Goal: Task Accomplishment & Management: Manage account settings

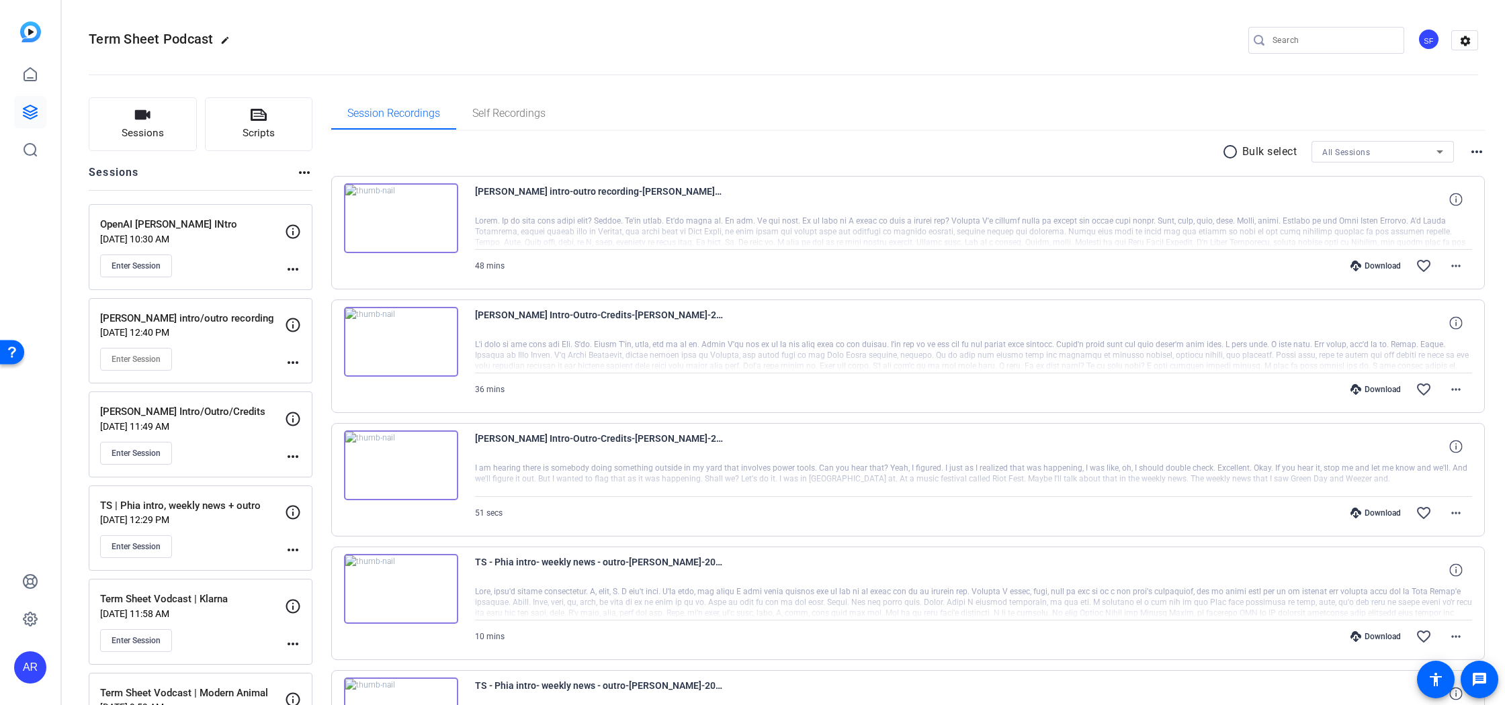
click at [194, 224] on p "OpenAI [PERSON_NAME] INtro" at bounding box center [192, 224] width 185 height 15
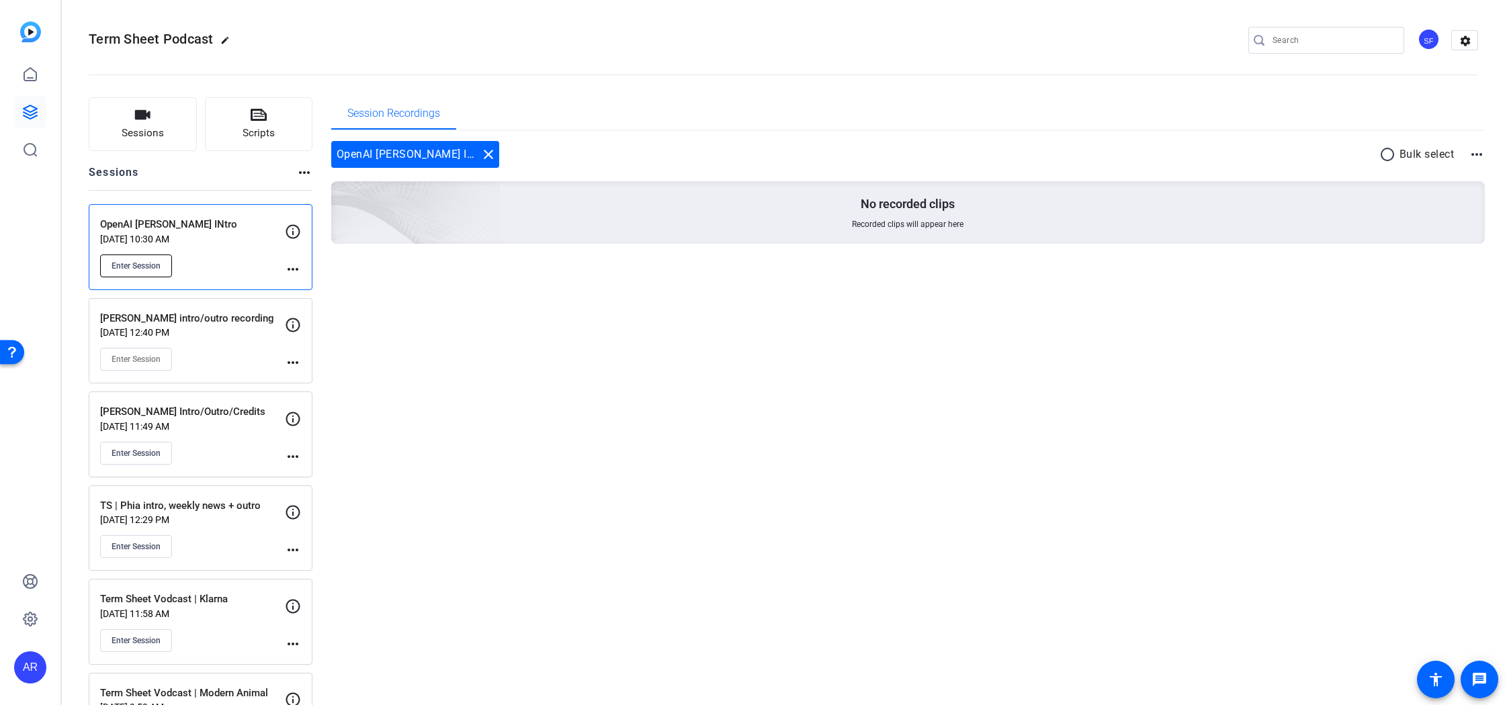
click at [152, 266] on span "Enter Session" at bounding box center [136, 266] width 49 height 11
click at [283, 275] on div "Enter Session" at bounding box center [192, 266] width 185 height 23
click at [292, 236] on icon at bounding box center [293, 232] width 16 height 16
click at [294, 228] on icon at bounding box center [293, 232] width 16 height 16
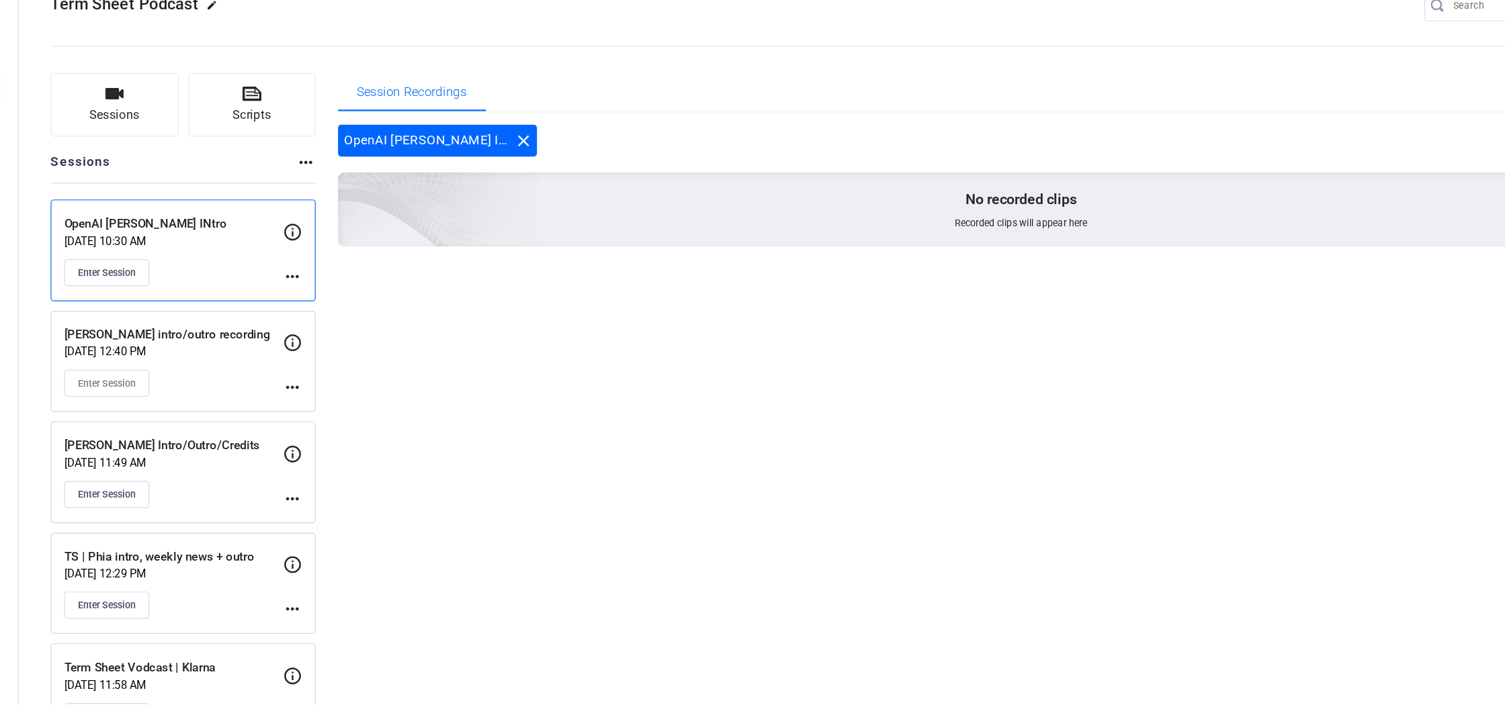
click at [292, 269] on mat-icon "more_horiz" at bounding box center [293, 269] width 16 height 16
click at [333, 290] on span "Edit Session" at bounding box center [326, 289] width 61 height 16
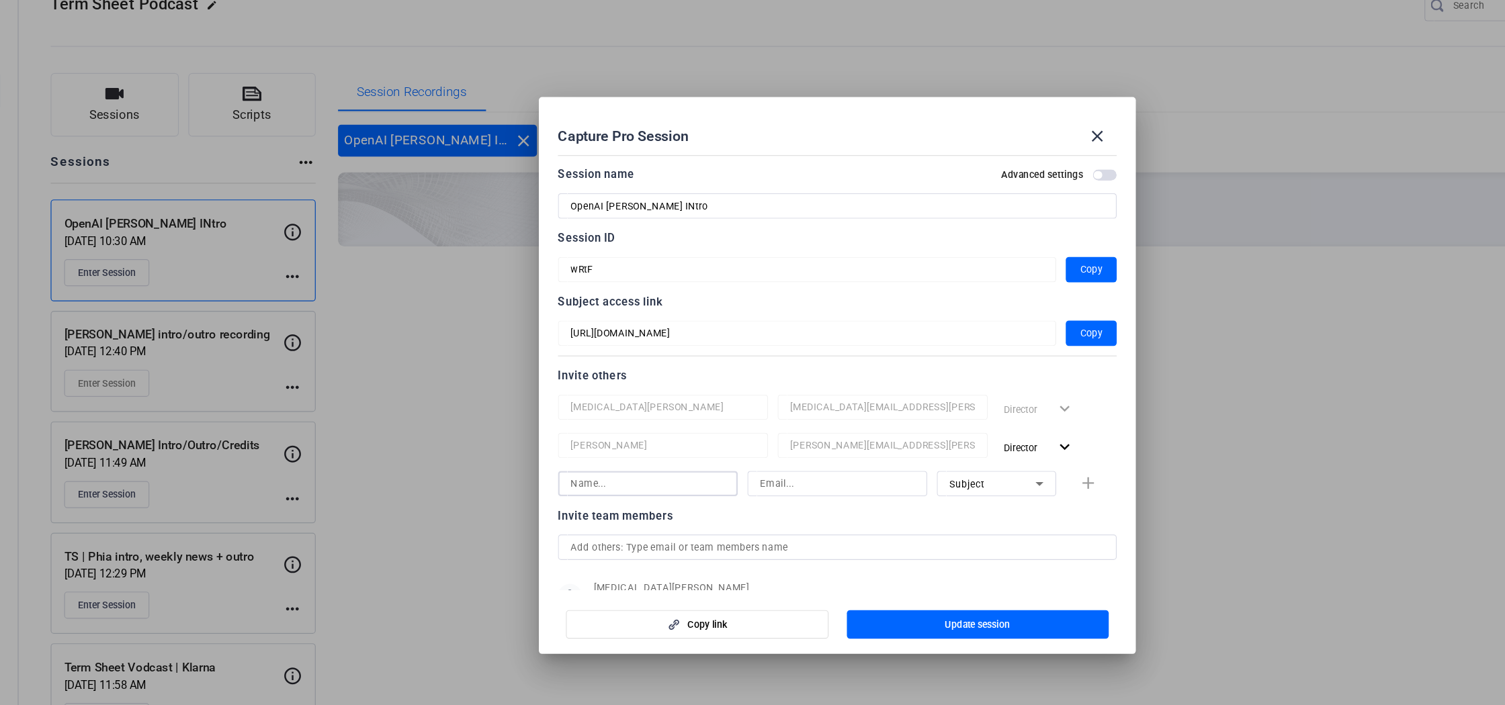
click at [633, 443] on input at bounding box center [592, 444] width 130 height 16
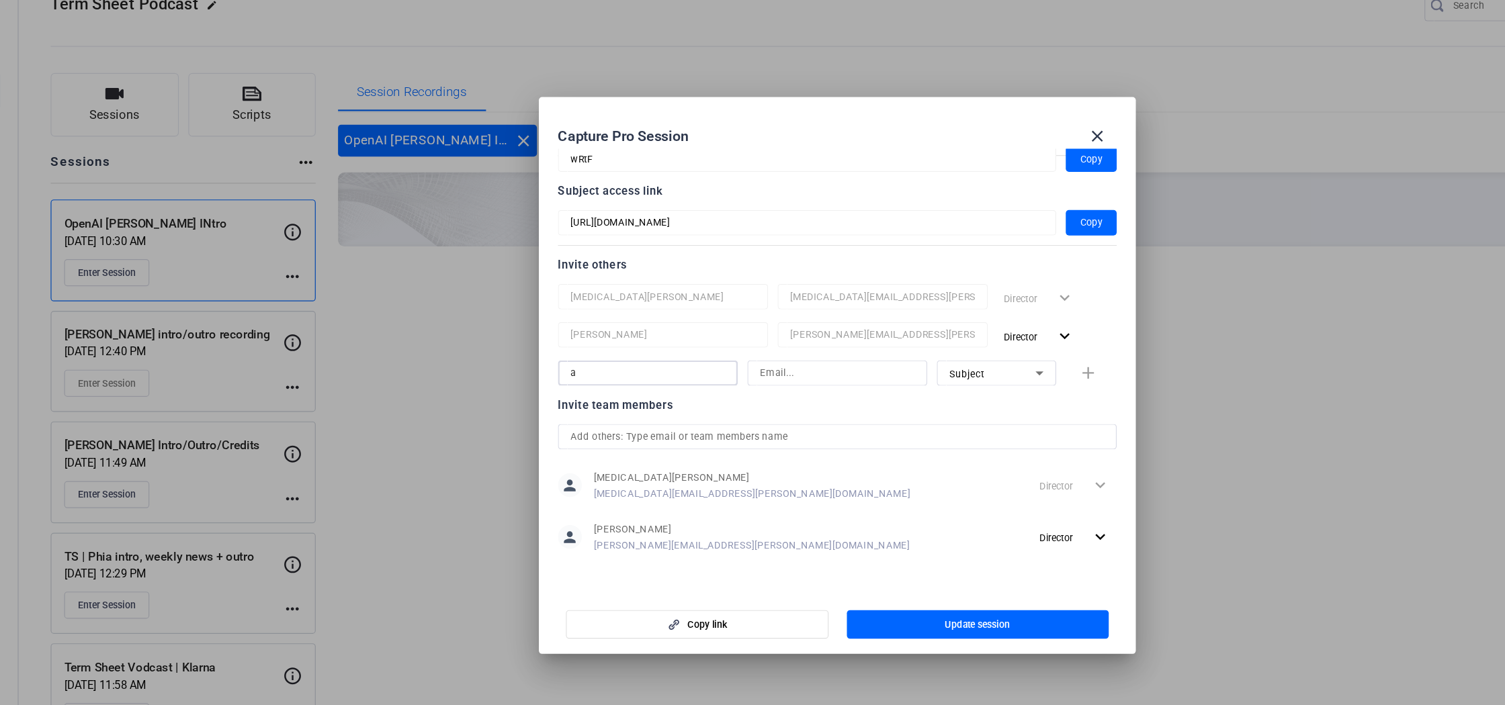
scroll to position [92, 0]
type input "a"
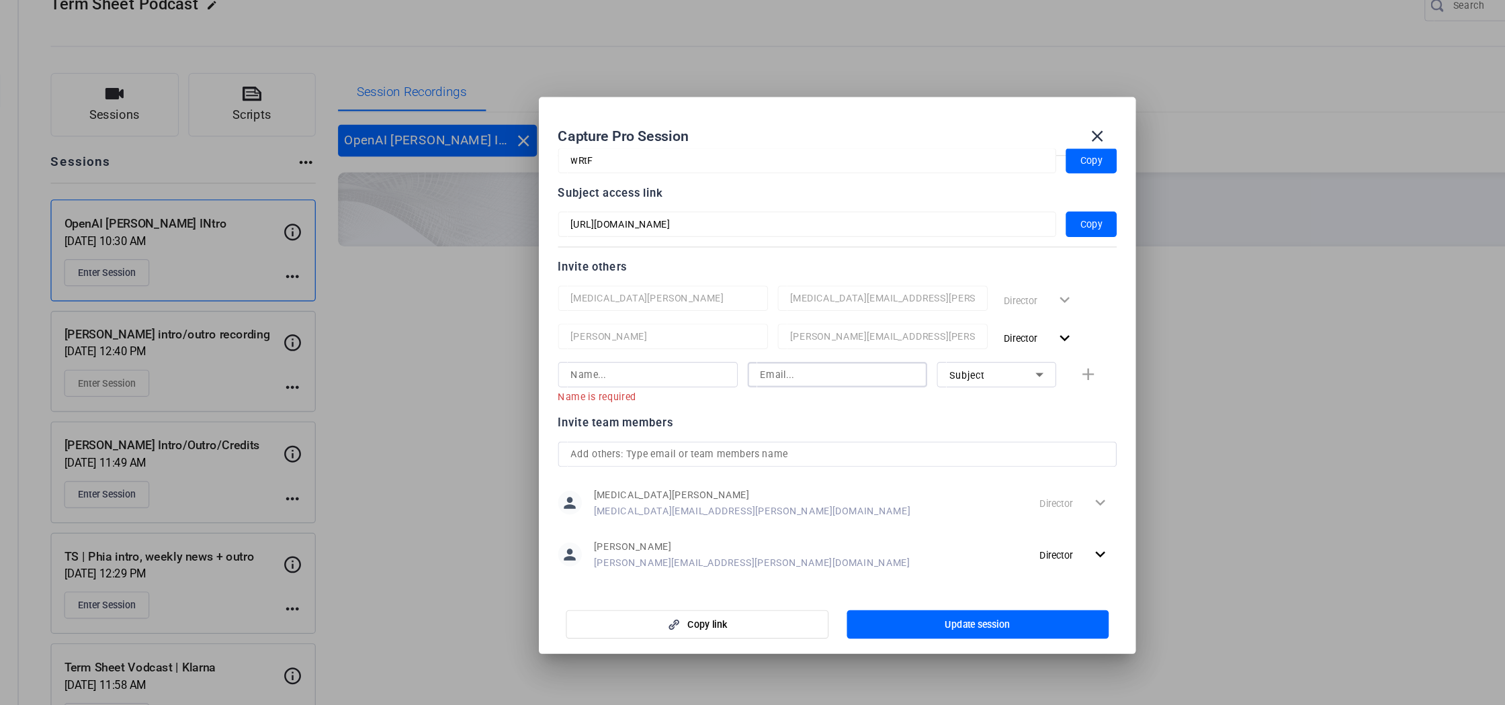
click at [728, 350] on input at bounding box center [752, 352] width 130 height 16
paste input "alexandra.garfinkle@fortune.com"
type input "alexandra.garfinkle@fortune.com"
click at [569, 352] on input at bounding box center [592, 352] width 130 height 16
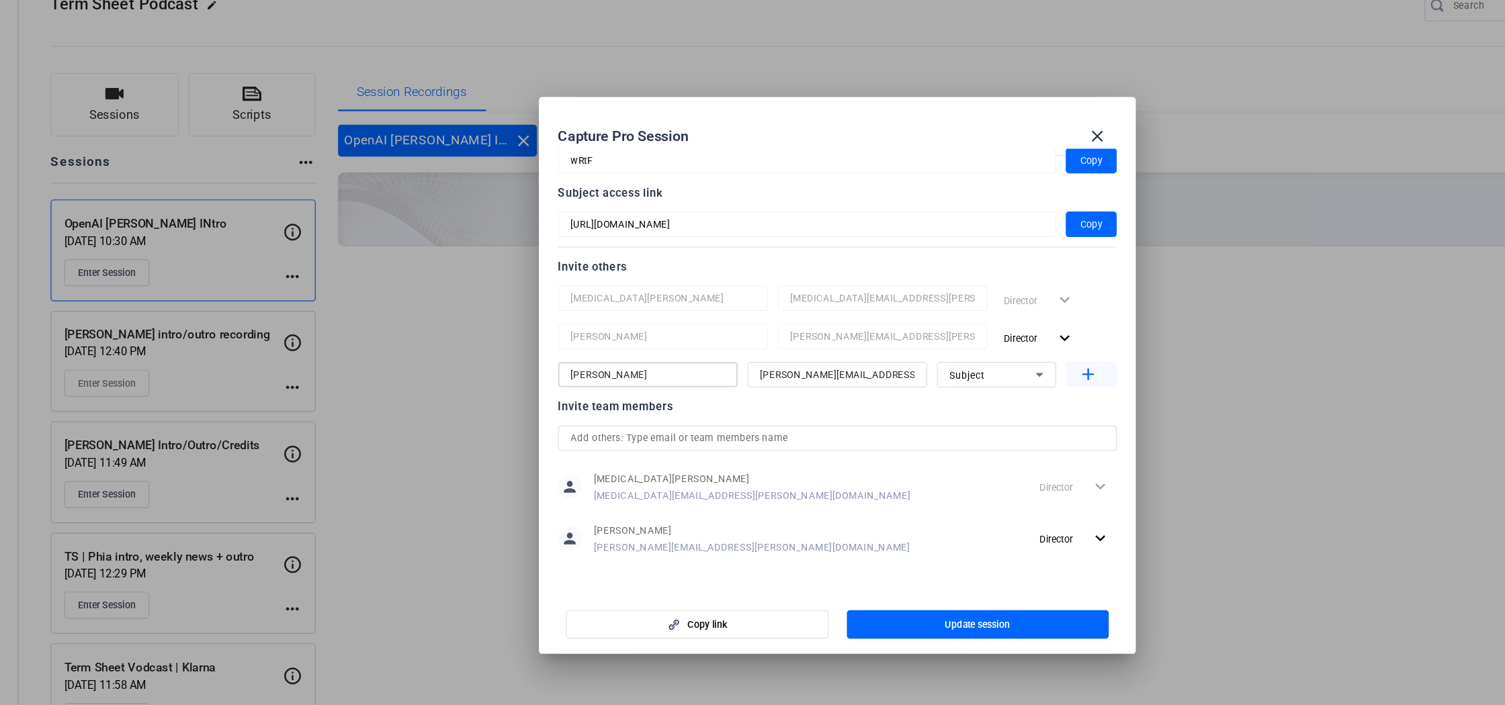
type input "Allie Garfinkle"
click at [961, 345] on mat-icon "add" at bounding box center [964, 352] width 17 height 17
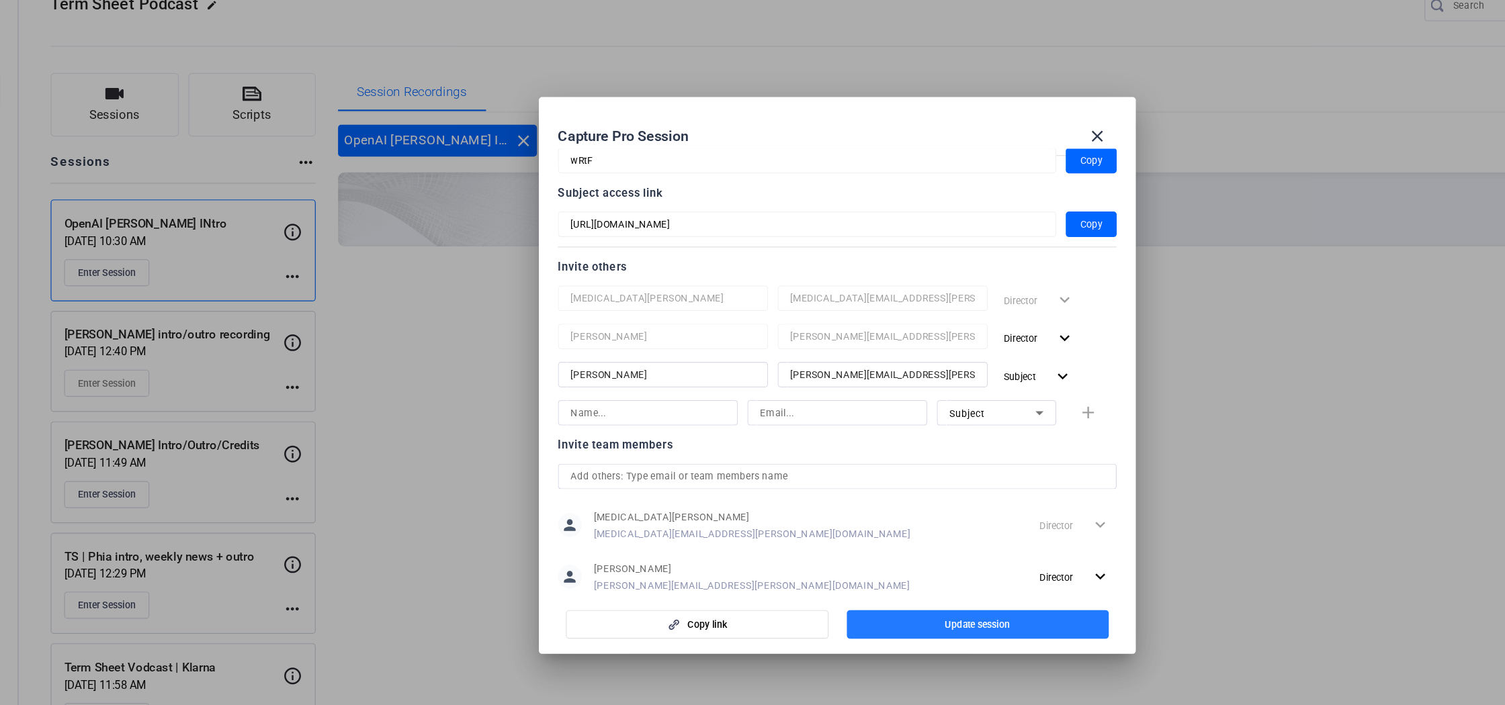
click at [861, 556] on span "button" at bounding box center [871, 563] width 222 height 32
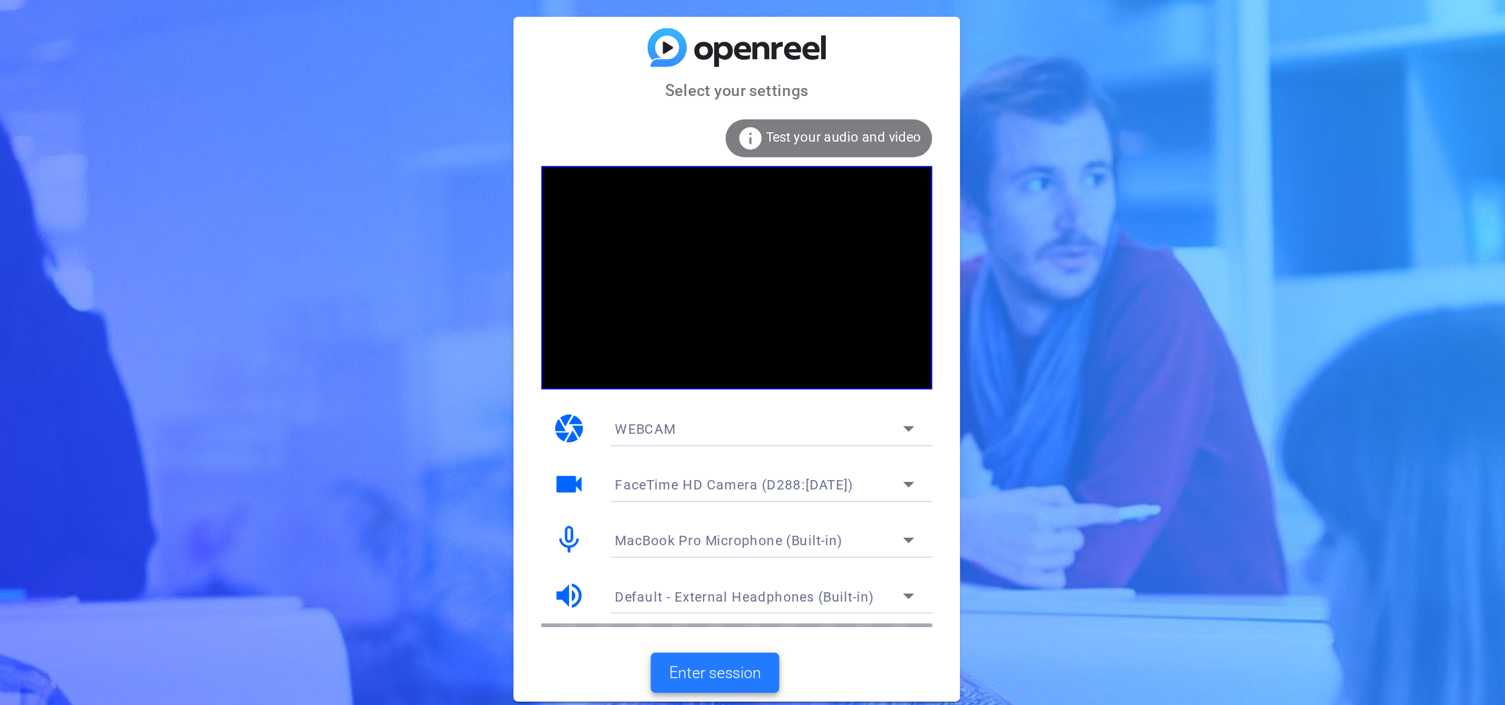
click at [744, 536] on span "Enter session" at bounding box center [739, 542] width 56 height 14
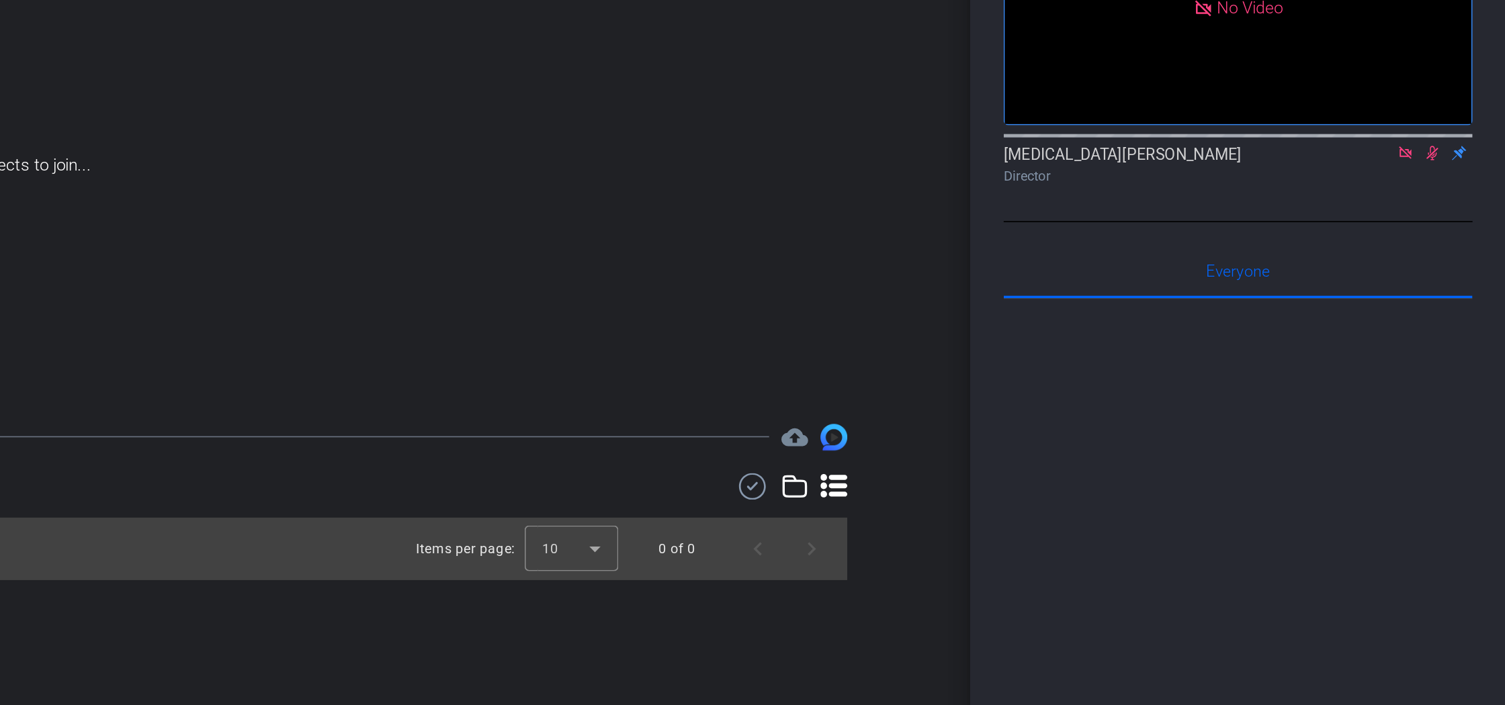
click at [1444, 233] on icon at bounding box center [1444, 228] width 11 height 9
